Goal: Check status

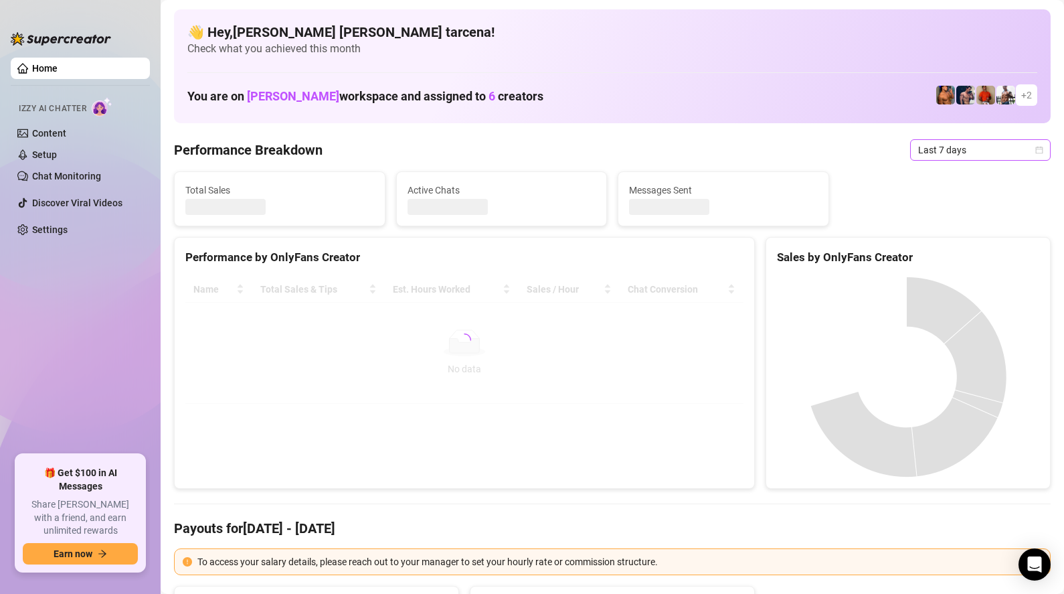
click at [949, 153] on span "Last 7 days" at bounding box center [980, 150] width 125 height 20
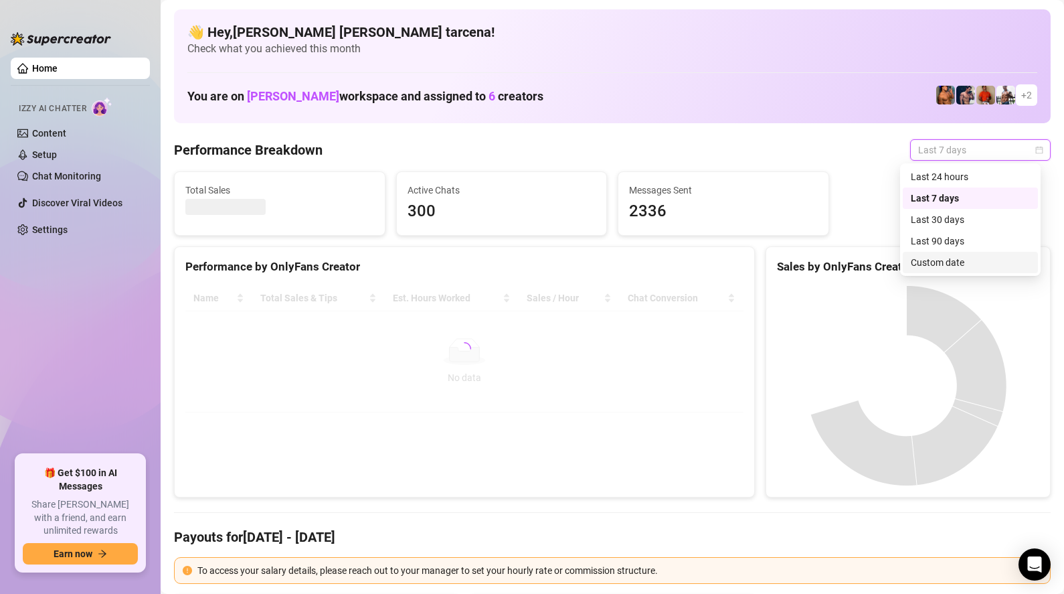
click at [932, 268] on div "Custom date" at bounding box center [970, 262] width 119 height 15
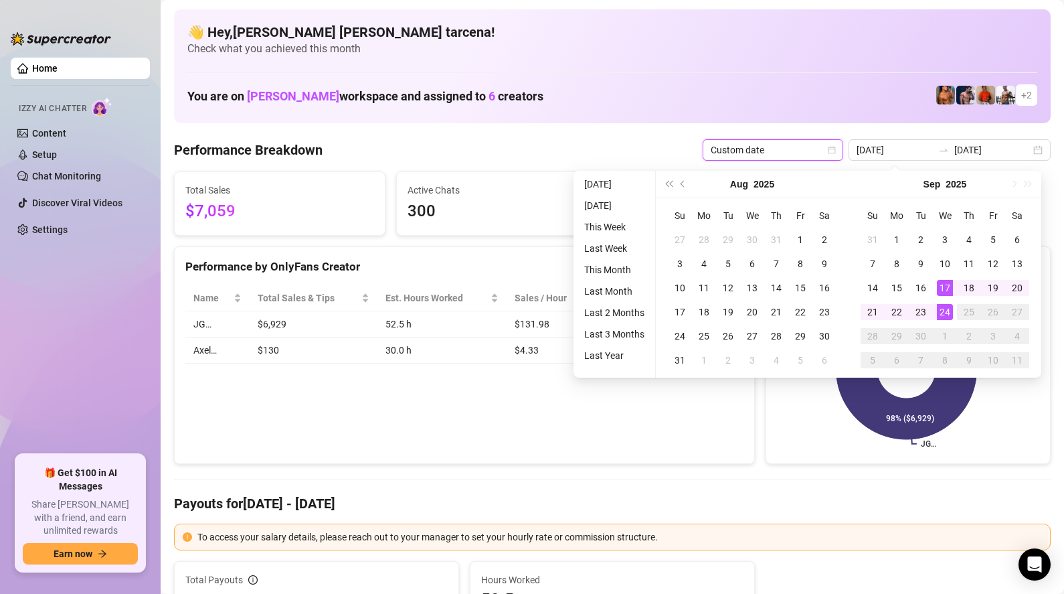
type input "[DATE]"
click at [944, 313] on div "24" at bounding box center [945, 312] width 16 height 16
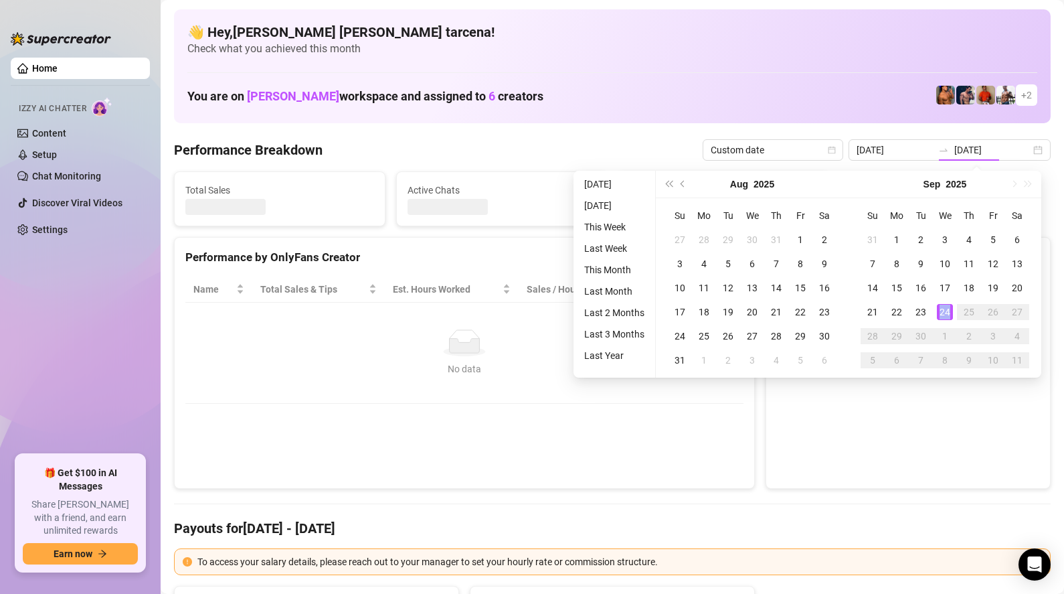
type input "[DATE]"
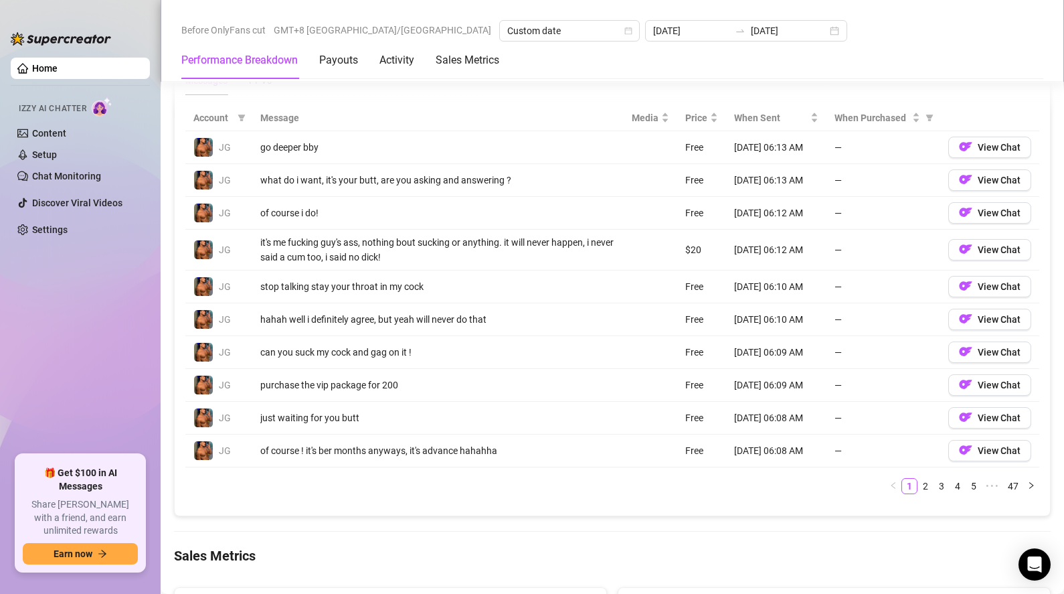
scroll to position [1557, 0]
